Goal: Information Seeking & Learning: Find specific fact

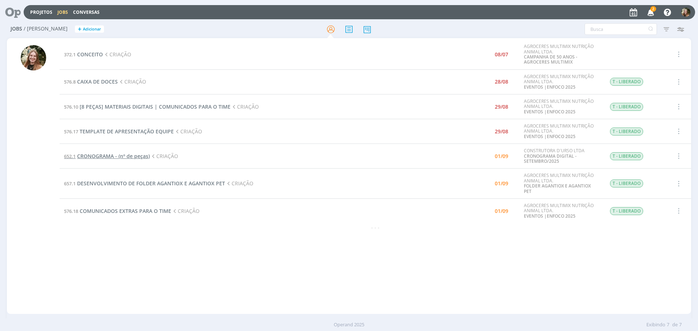
click at [108, 154] on span "CRONOGRAMA - (nº de peças)" at bounding box center [113, 156] width 73 height 7
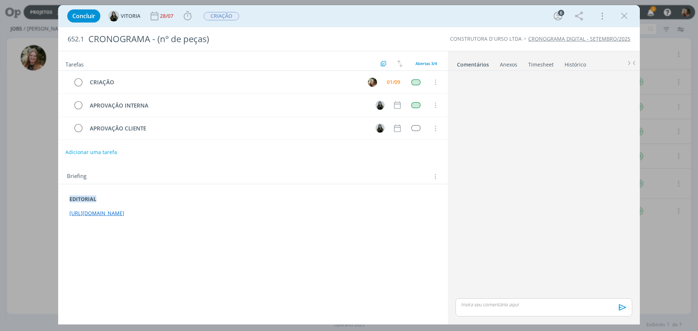
drag, startPoint x: 621, startPoint y: 14, endPoint x: 178, endPoint y: 121, distance: 455.5
click at [621, 14] on icon "dialog" at bounding box center [624, 16] width 11 height 11
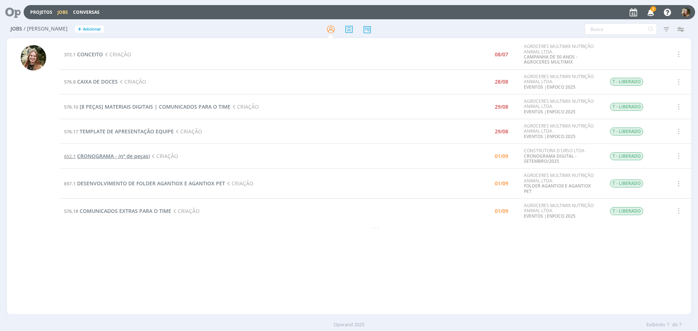
click at [107, 153] on span "CRONOGRAMA - (nº de peças)" at bounding box center [113, 156] width 73 height 7
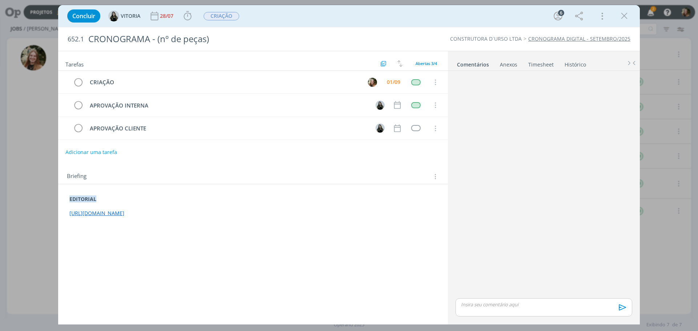
click at [124, 212] on link "[URL][DOMAIN_NAME]" at bounding box center [96, 213] width 55 height 7
click at [125, 214] on link "[URL][DOMAIN_NAME]" at bounding box center [97, 213] width 55 height 7
click at [184, 199] on link "[URL][DOMAIN_NAME]" at bounding box center [178, 199] width 55 height 9
click at [77, 79] on icon "dialog" at bounding box center [78, 82] width 10 height 11
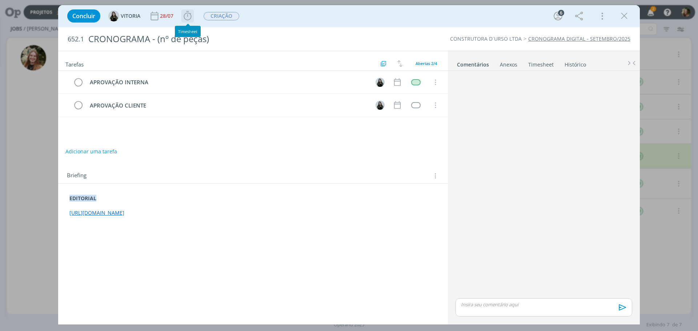
click at [187, 17] on icon "dialog" at bounding box center [187, 16] width 11 height 11
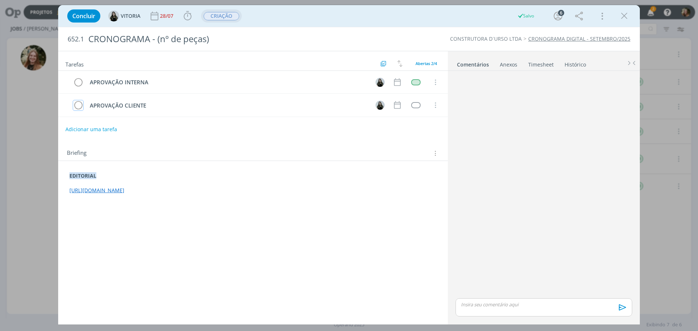
click at [214, 16] on span "CRIAÇÃO" at bounding box center [222, 16] width 36 height 8
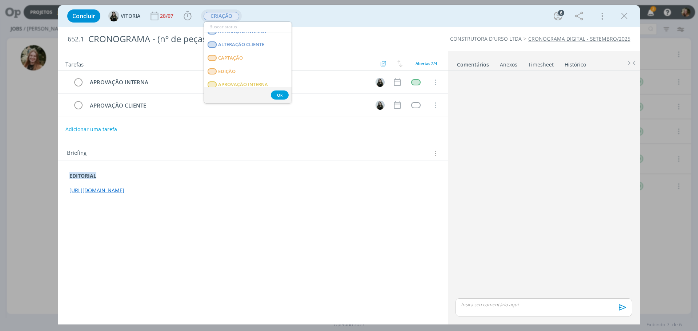
scroll to position [73, 0]
click at [253, 70] on span "APROVAÇÃO INTERNA" at bounding box center [243, 73] width 50 height 6
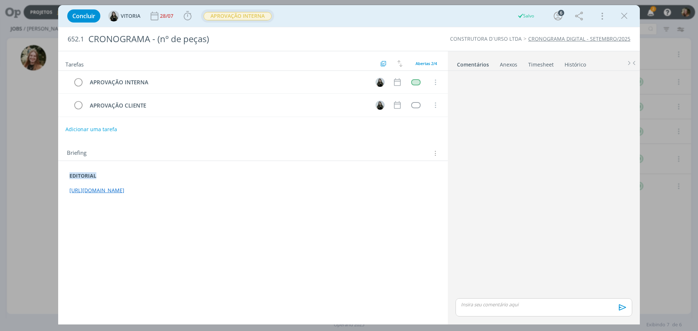
click at [496, 311] on div "dialog" at bounding box center [543, 307] width 177 height 18
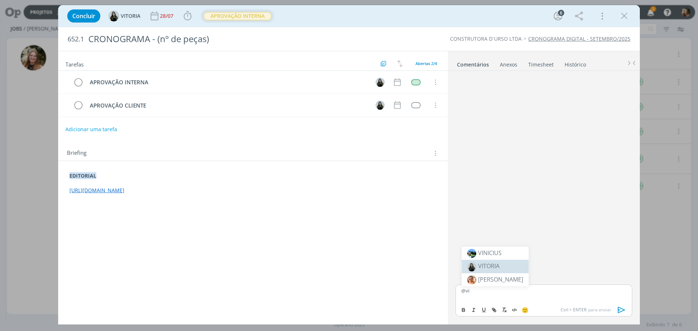
click at [495, 264] on span "VITORIA" at bounding box center [488, 266] width 21 height 8
click at [623, 308] on icon "dialog" at bounding box center [621, 310] width 11 height 11
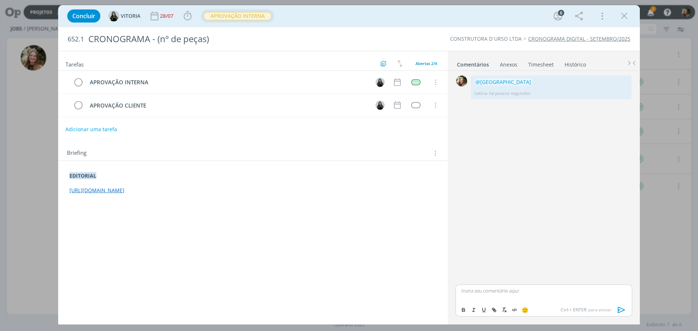
drag, startPoint x: 342, startPoint y: 192, endPoint x: 64, endPoint y: 194, distance: 278.1
click at [64, 194] on div "EDITORIAL [URL][DOMAIN_NAME]" at bounding box center [253, 183] width 378 height 27
copy link "[URL][DOMAIN_NAME]"
click at [125, 192] on link "[URL][DOMAIN_NAME]" at bounding box center [97, 190] width 55 height 7
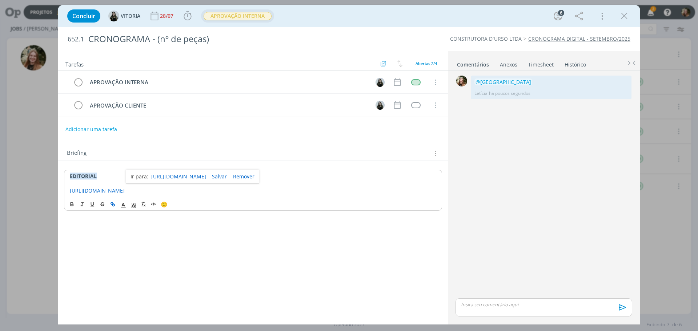
click at [195, 175] on link "[URL][DOMAIN_NAME]" at bounding box center [178, 176] width 55 height 9
drag, startPoint x: 628, startPoint y: 14, endPoint x: 260, endPoint y: 24, distance: 369.1
click at [628, 15] on icon "dialog" at bounding box center [624, 16] width 11 height 11
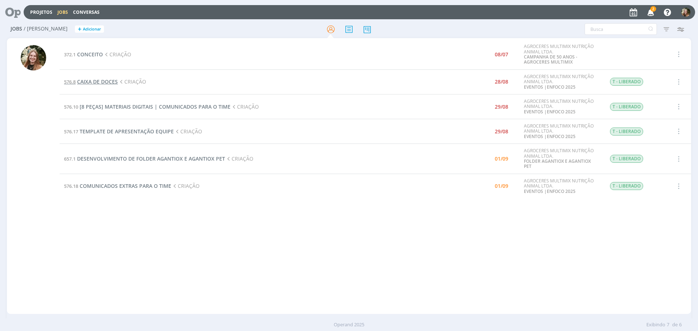
click at [104, 80] on span "CAIXA DE DOCES" at bounding box center [97, 81] width 41 height 7
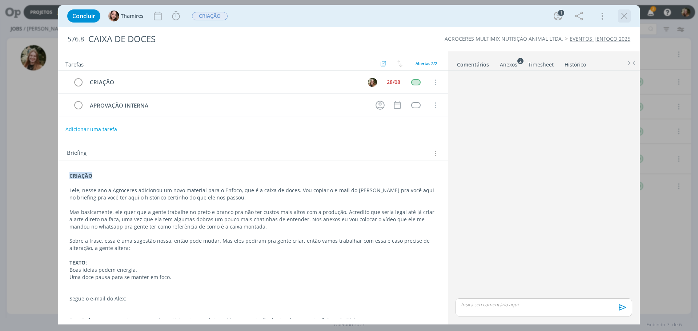
click at [621, 17] on icon "dialog" at bounding box center [624, 16] width 11 height 11
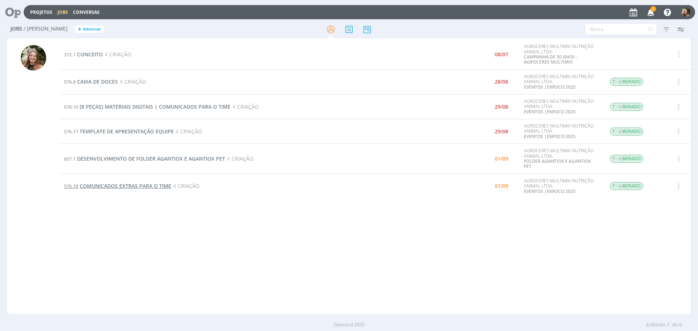
click at [94, 185] on span "COMUNICADOS EXTRAS PARA O TIME" at bounding box center [126, 185] width 92 height 7
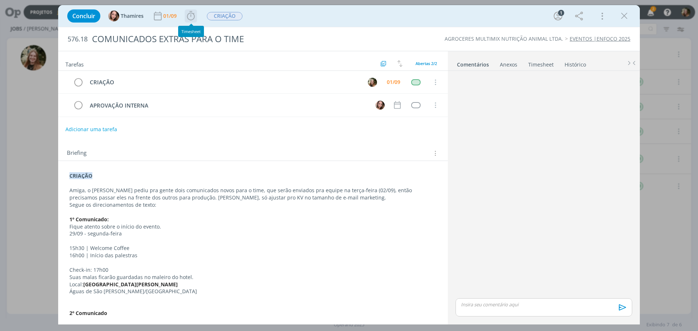
click at [190, 15] on icon "dialog" at bounding box center [190, 16] width 11 height 11
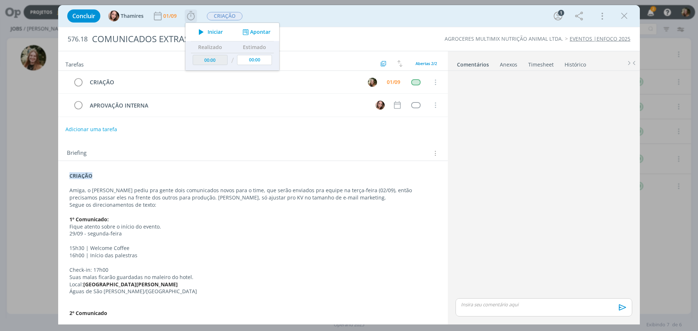
click at [203, 31] on icon "dialog" at bounding box center [201, 31] width 13 height 9
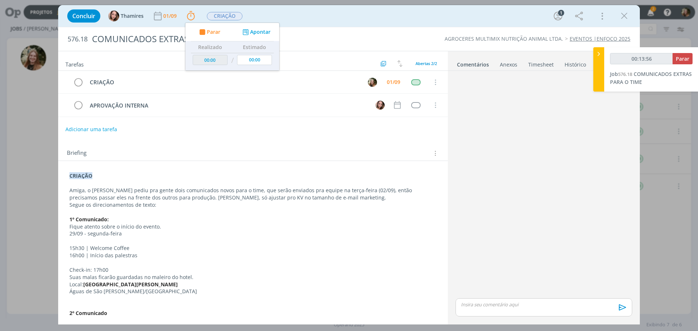
type input "00:13:57"
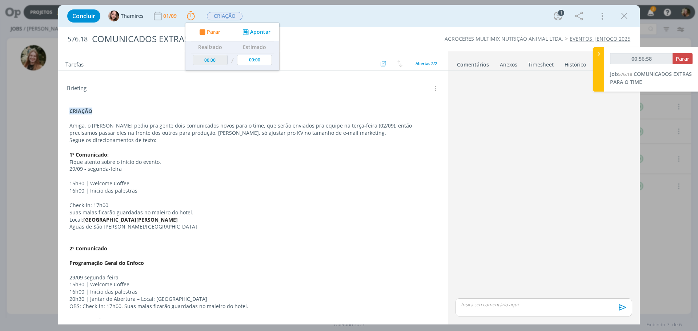
scroll to position [73, 0]
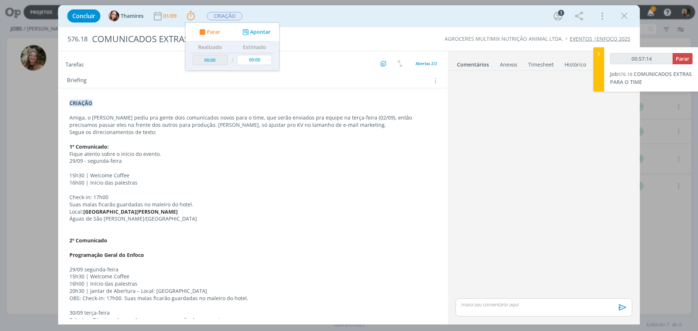
drag, startPoint x: 117, startPoint y: 161, endPoint x: 125, endPoint y: 160, distance: 8.5
click at [117, 161] on p "29/09 - segunda-feira" at bounding box center [252, 160] width 367 height 7
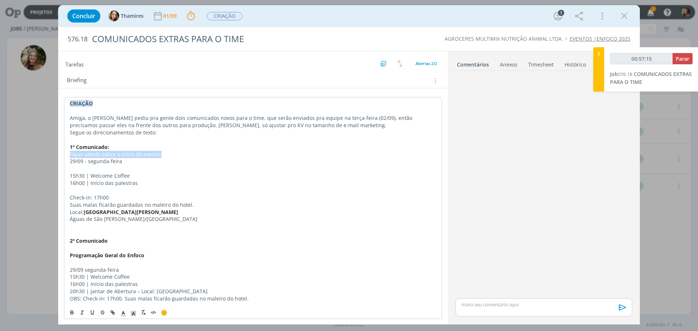
drag, startPoint x: 161, startPoint y: 154, endPoint x: 44, endPoint y: 156, distance: 117.4
click at [44, 156] on div "Concluir Thamires 01/09 Parar Apontar Data * [DATE] Horas * 00:00 Tarefa Seleci…" at bounding box center [349, 165] width 698 height 331
copy p "Fique atento sobre o início do evento."
drag, startPoint x: 192, startPoint y: 171, endPoint x: 149, endPoint y: 178, distance: 43.5
click at [192, 170] on p "dialog" at bounding box center [252, 168] width 367 height 7
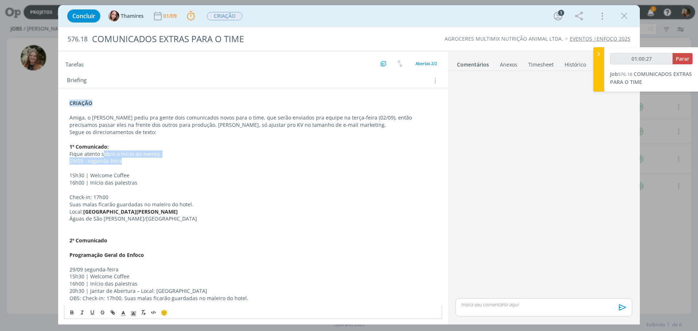
drag, startPoint x: 163, startPoint y: 158, endPoint x: 101, endPoint y: 153, distance: 61.6
click at [102, 154] on div "CRIAÇÃO Amiga, o [PERSON_NAME] pediu pra gente dois comunicados novos para o ti…" at bounding box center [253, 265] width 378 height 337
drag, startPoint x: 100, startPoint y: 153, endPoint x: 165, endPoint y: 155, distance: 64.4
click at [165, 155] on p "Fique atento sobre o início do evento." at bounding box center [252, 153] width 367 height 7
copy p "sobre o início do evento."
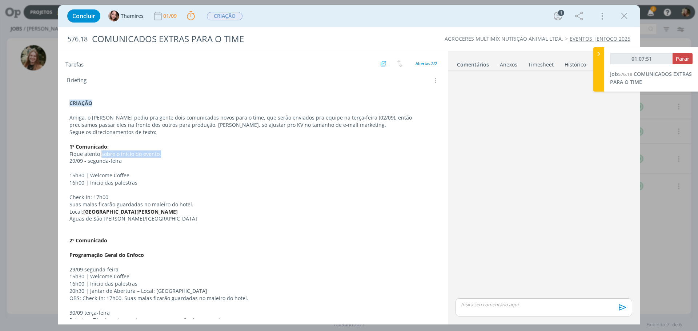
click at [113, 163] on p "29/09 - segunda-feira" at bounding box center [252, 160] width 367 height 7
click at [64, 176] on div "CRIAÇÃO Amiga, o [PERSON_NAME] pediu pra gente dois comunicados novos para o ti…" at bounding box center [253, 265] width 378 height 337
drag, startPoint x: 135, startPoint y: 184, endPoint x: 67, endPoint y: 175, distance: 69.2
click at [67, 175] on div "CRIAÇÃO Amiga, o [PERSON_NAME] pediu pra gente dois comunicados novos para o ti…" at bounding box center [253, 265] width 378 height 337
copy div "15h30 | Welcome Coffee 16h00 | Início das palestras"
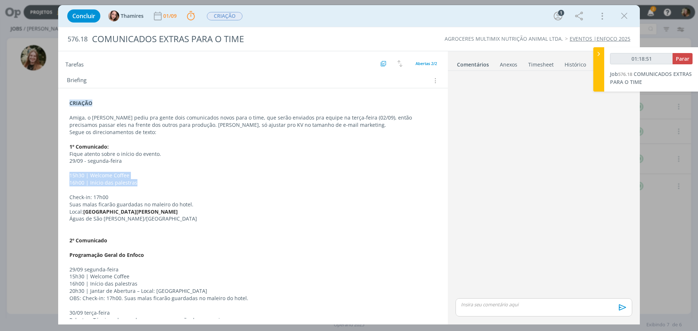
click at [130, 184] on p "16h00 | Início das palestras" at bounding box center [252, 182] width 367 height 7
click at [137, 174] on p "15h30 | Welcome Coffee" at bounding box center [252, 175] width 367 height 7
click at [132, 175] on p "15h30 | Welcome Coffee" at bounding box center [252, 175] width 367 height 7
drag, startPoint x: 131, startPoint y: 175, endPoint x: 91, endPoint y: 172, distance: 40.4
click at [91, 172] on p "15h30 | Welcome Coffee" at bounding box center [252, 175] width 367 height 7
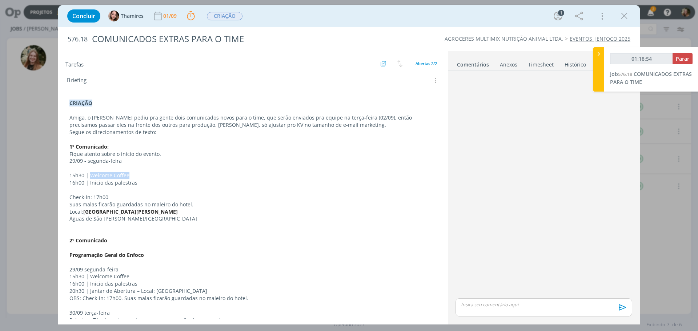
copy p "Welcome Coffee"
drag, startPoint x: 82, startPoint y: 183, endPoint x: 76, endPoint y: 184, distance: 6.0
click at [64, 184] on div "CRIAÇÃO Amiga, o [PERSON_NAME] pediu pra gente dois comunicados novos para o ti…" at bounding box center [253, 265] width 378 height 337
drag, startPoint x: 83, startPoint y: 184, endPoint x: 58, endPoint y: 182, distance: 25.5
click at [58, 182] on div "Concluir Thamires 01/09 Parar Apontar Data * [DATE] Horas * 00:00 Tarefa Seleci…" at bounding box center [349, 165] width 698 height 331
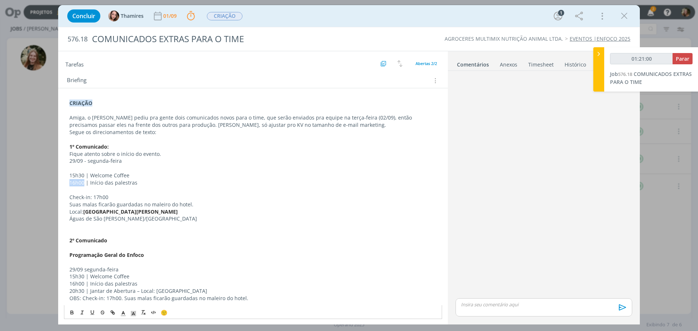
copy p "16h00"
drag, startPoint x: 88, startPoint y: 182, endPoint x: 140, endPoint y: 189, distance: 52.2
click at [140, 190] on div "CRIAÇÃO Amiga, o [PERSON_NAME] pediu pra gente dois comunicados novos para o ti…" at bounding box center [253, 265] width 378 height 337
copy p "Início das palestras"
click at [135, 214] on strong "[GEOGRAPHIC_DATA][PERSON_NAME]" at bounding box center [130, 211] width 95 height 7
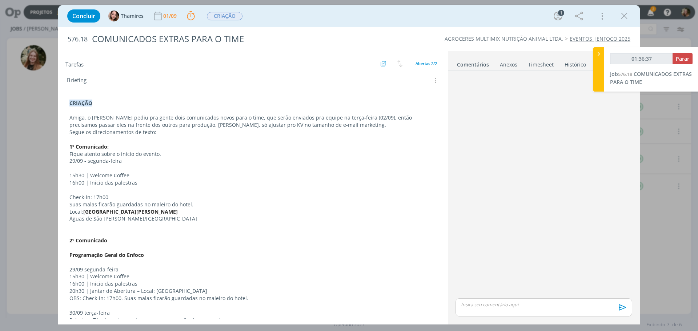
click at [122, 195] on p "Check-in: 17h00" at bounding box center [252, 197] width 367 height 7
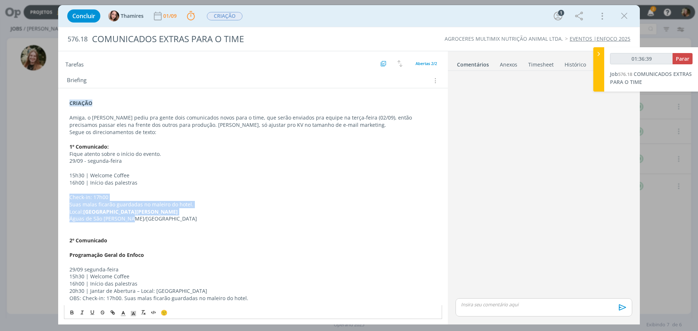
drag, startPoint x: 68, startPoint y: 198, endPoint x: 147, endPoint y: 217, distance: 81.3
click at [147, 217] on div "CRIAÇÃO Amiga, o [PERSON_NAME] pediu pra gente dois comunicados novos para o ti…" at bounding box center [253, 265] width 378 height 337
copy div "Check-in: 17h00 Suas malas ficarão guardadas no maleiro do hotel. Local: [GEOGR…"
click at [113, 213] on strong "[GEOGRAPHIC_DATA][PERSON_NAME]" at bounding box center [130, 211] width 95 height 7
drag, startPoint x: 131, startPoint y: 222, endPoint x: 61, endPoint y: 198, distance: 73.6
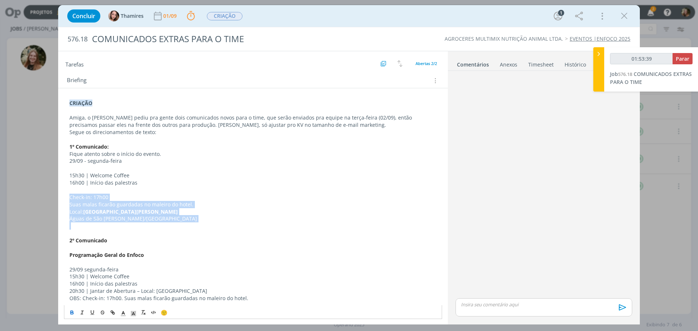
click at [61, 198] on div "CRIAÇÃO Amiga, o [PERSON_NAME] pediu pra gente dois comunicados novos para o ti…" at bounding box center [253, 269] width 390 height 363
click at [71, 213] on p "Local: [GEOGRAPHIC_DATA][PERSON_NAME]" at bounding box center [252, 211] width 367 height 7
drag, startPoint x: 68, startPoint y: 212, endPoint x: 133, endPoint y: 216, distance: 65.9
click at [133, 216] on div "CRIAÇÃO Amiga, o [PERSON_NAME] pediu pra gente dois comunicados novos para o ti…" at bounding box center [253, 265] width 378 height 337
copy div "Local: [GEOGRAPHIC_DATA] [GEOGRAPHIC_DATA][PERSON_NAME][PERSON_NAME]/[GEOGRAPHI…"
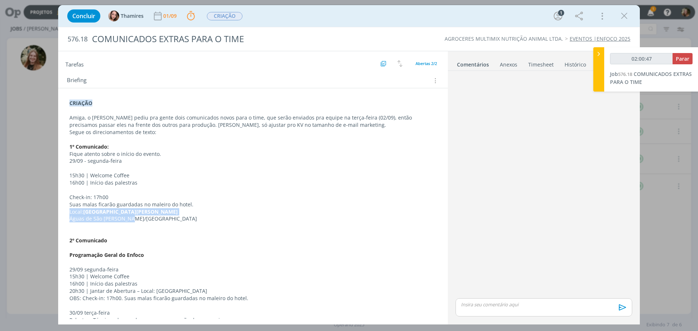
click at [129, 249] on p "dialog" at bounding box center [252, 247] width 367 height 7
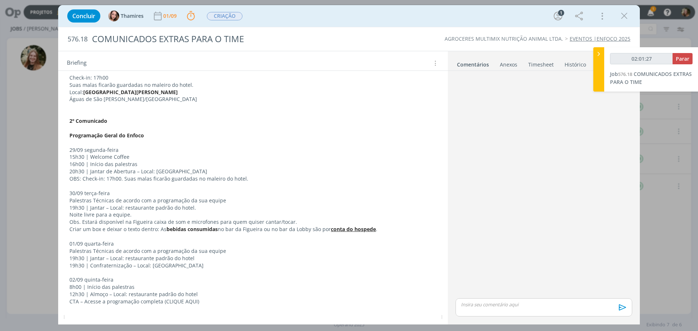
scroll to position [205, 0]
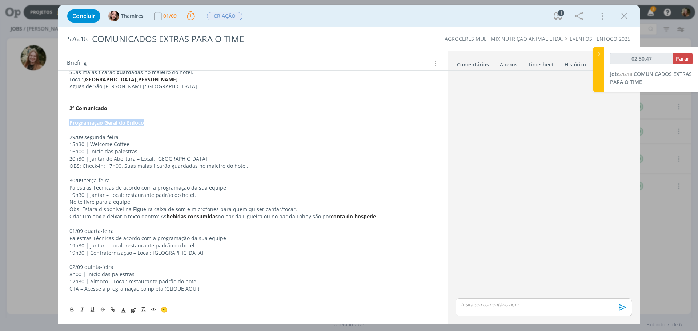
drag, startPoint x: 159, startPoint y: 122, endPoint x: 67, endPoint y: 124, distance: 92.7
click at [67, 124] on div "CRIAÇÃO Amiga, o [PERSON_NAME] pediu pra gente dois comunicados novos para o ti…" at bounding box center [253, 133] width 378 height 337
copy strong "Programação Geral do Enfoco"
drag, startPoint x: 156, startPoint y: 115, endPoint x: 154, endPoint y: 125, distance: 9.9
click at [155, 115] on p "dialog" at bounding box center [252, 115] width 367 height 7
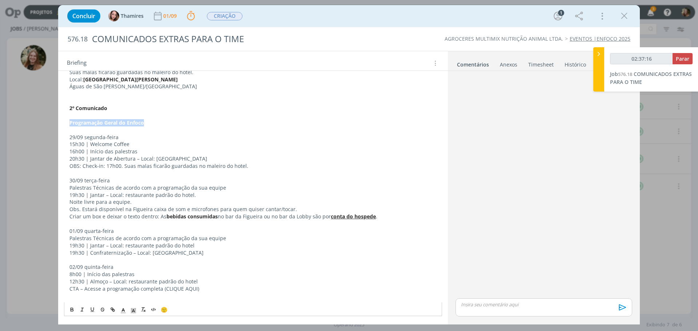
drag, startPoint x: 153, startPoint y: 124, endPoint x: 63, endPoint y: 124, distance: 89.4
click at [63, 123] on div "CRIAÇÃO Amiga, o [PERSON_NAME] pediu pra gente dois comunicados novos para o ti…" at bounding box center [253, 137] width 390 height 363
drag, startPoint x: 113, startPoint y: 153, endPoint x: 110, endPoint y: 150, distance: 4.1
click at [113, 153] on p "16h00 | Início das palestras" at bounding box center [252, 151] width 367 height 7
drag, startPoint x: 118, startPoint y: 136, endPoint x: 75, endPoint y: 147, distance: 44.8
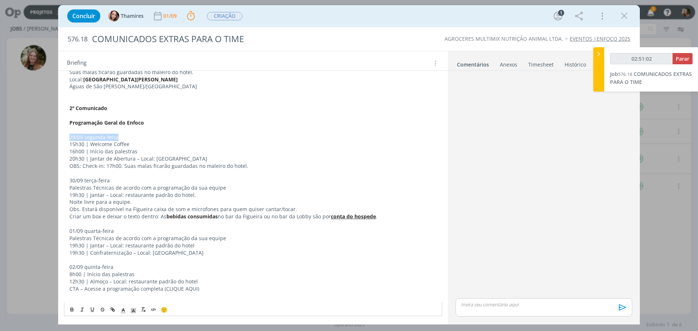
click at [67, 137] on div "CRIAÇÃO Amiga, o [PERSON_NAME] pediu pra gente dois comunicados novos para o ti…" at bounding box center [253, 133] width 378 height 337
click at [92, 162] on p "20h30 | Jantar de Abertura – Local: [GEOGRAPHIC_DATA]" at bounding box center [252, 158] width 367 height 7
click at [123, 157] on p "20h30 | Jantar de Abertura – Local: [GEOGRAPHIC_DATA]" at bounding box center [252, 158] width 367 height 7
drag, startPoint x: 123, startPoint y: 137, endPoint x: 69, endPoint y: 136, distance: 53.8
click at [69, 136] on div "CRIAÇÃO Amiga, o [PERSON_NAME] pediu pra gente dois comunicados novos para o ti…" at bounding box center [253, 133] width 378 height 337
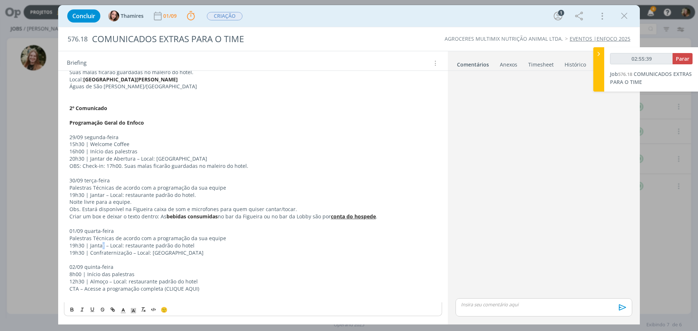
click at [104, 243] on p "19h30 | Jantar – Local: restaurante padrão do hotel" at bounding box center [252, 245] width 367 height 7
drag, startPoint x: 70, startPoint y: 142, endPoint x: 135, endPoint y: 160, distance: 67.3
click at [135, 160] on div "CRIAÇÃO Amiga, o [PERSON_NAME] pediu pra gente dois comunicados novos para o ti…" at bounding box center [253, 133] width 378 height 337
click at [135, 159] on p "20h30 | Jantar de Abertura – Local: [GEOGRAPHIC_DATA]" at bounding box center [252, 158] width 367 height 7
click at [88, 157] on p "20h30 | Jantar de Abertura – Local: [GEOGRAPHIC_DATA]" at bounding box center [252, 158] width 367 height 7
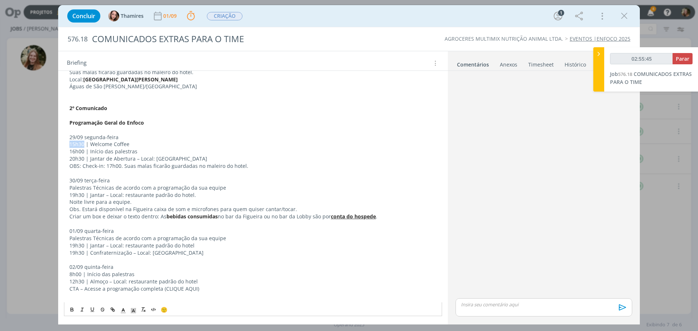
drag, startPoint x: 84, startPoint y: 144, endPoint x: 66, endPoint y: 144, distance: 18.2
click at [66, 144] on div "CRIAÇÃO Amiga, o [PERSON_NAME] pediu pra gente dois comunicados novos para o ti…" at bounding box center [253, 133] width 378 height 337
click at [91, 142] on p "15h30 | Welcome Coffee" at bounding box center [252, 144] width 367 height 7
drag, startPoint x: 90, startPoint y: 144, endPoint x: 129, endPoint y: 144, distance: 39.6
click at [129, 144] on p "15h30 | Welcome Coffee" at bounding box center [252, 144] width 367 height 7
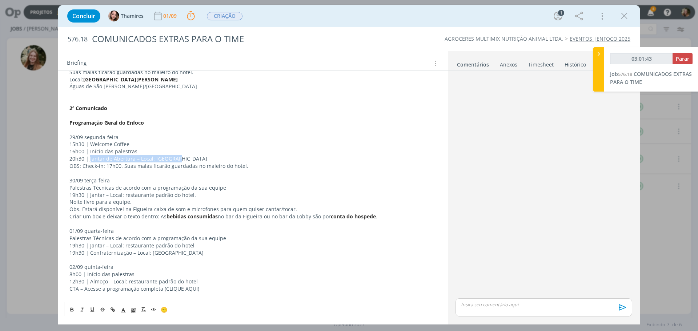
drag, startPoint x: 180, startPoint y: 157, endPoint x: 90, endPoint y: 160, distance: 89.8
click at [90, 160] on p "20h30 | Jantar de Abertura – Local: [GEOGRAPHIC_DATA]" at bounding box center [252, 158] width 367 height 7
drag, startPoint x: 108, startPoint y: 215, endPoint x: 100, endPoint y: 213, distance: 7.9
click at [108, 215] on p "Criar um box e deixar o texto dentro: As bebidas consumidas no bar da Figueira …" at bounding box center [252, 216] width 367 height 7
click at [163, 184] on p "Palestras Técnicas de acordo com a programação da sua equipe" at bounding box center [252, 187] width 367 height 7
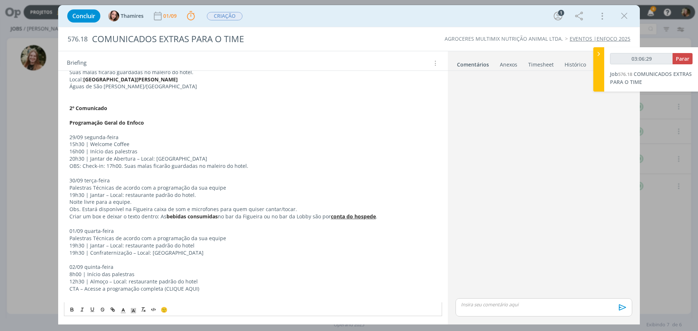
drag, startPoint x: 246, startPoint y: 169, endPoint x: 68, endPoint y: 167, distance: 178.8
click at [68, 167] on div "CRIAÇÃO Amiga, o [PERSON_NAME] pediu pra gente dois comunicados novos para o ti…" at bounding box center [253, 133] width 378 height 337
click at [193, 188] on p "Palestras Técnicas de acordo com a programação da sua equipe" at bounding box center [252, 187] width 367 height 7
drag, startPoint x: 237, startPoint y: 166, endPoint x: 57, endPoint y: 165, distance: 179.6
click at [57, 165] on div "Concluir Thamires 01/09 Parar Apontar Data * [DATE] Horas * 00:00 Tarefa Seleci…" at bounding box center [349, 165] width 698 height 331
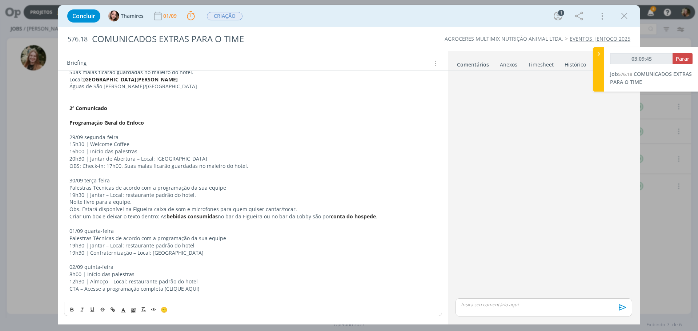
click at [242, 164] on p "OBS: Check-in: 17h00. Suas malas ficarão guardadas no maleiro do hotel." at bounding box center [252, 165] width 367 height 7
drag, startPoint x: 225, startPoint y: 186, endPoint x: 60, endPoint y: 189, distance: 165.0
click at [60, 189] on div "CRIAÇÃO Amiga, o [PERSON_NAME] pediu pra gente dois comunicados novos para o ti…" at bounding box center [253, 137] width 390 height 363
type input "03:47:06"
